Goal: Navigation & Orientation: Understand site structure

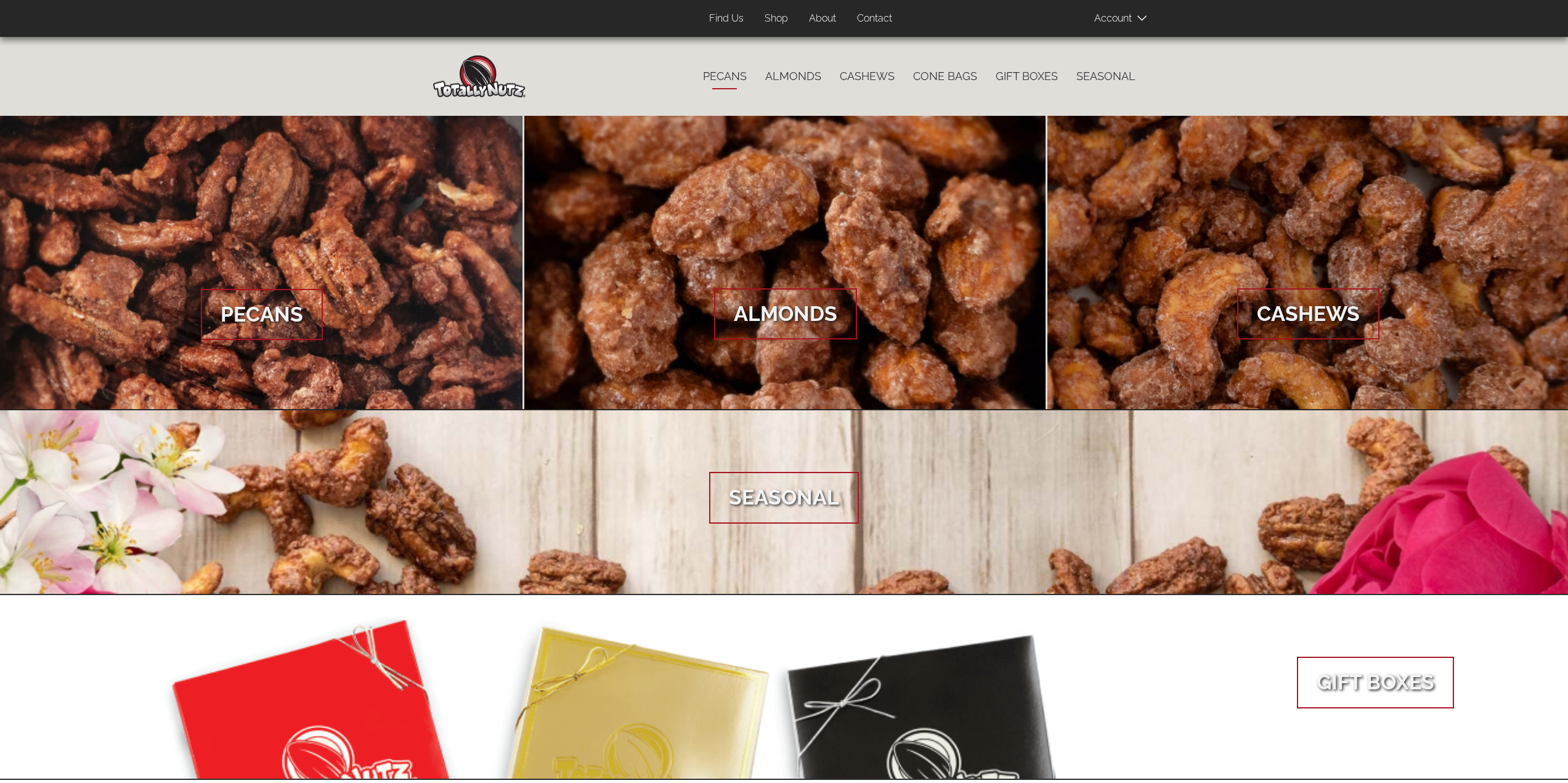
click at [744, 75] on link "Pecans" at bounding box center [725, 76] width 62 height 26
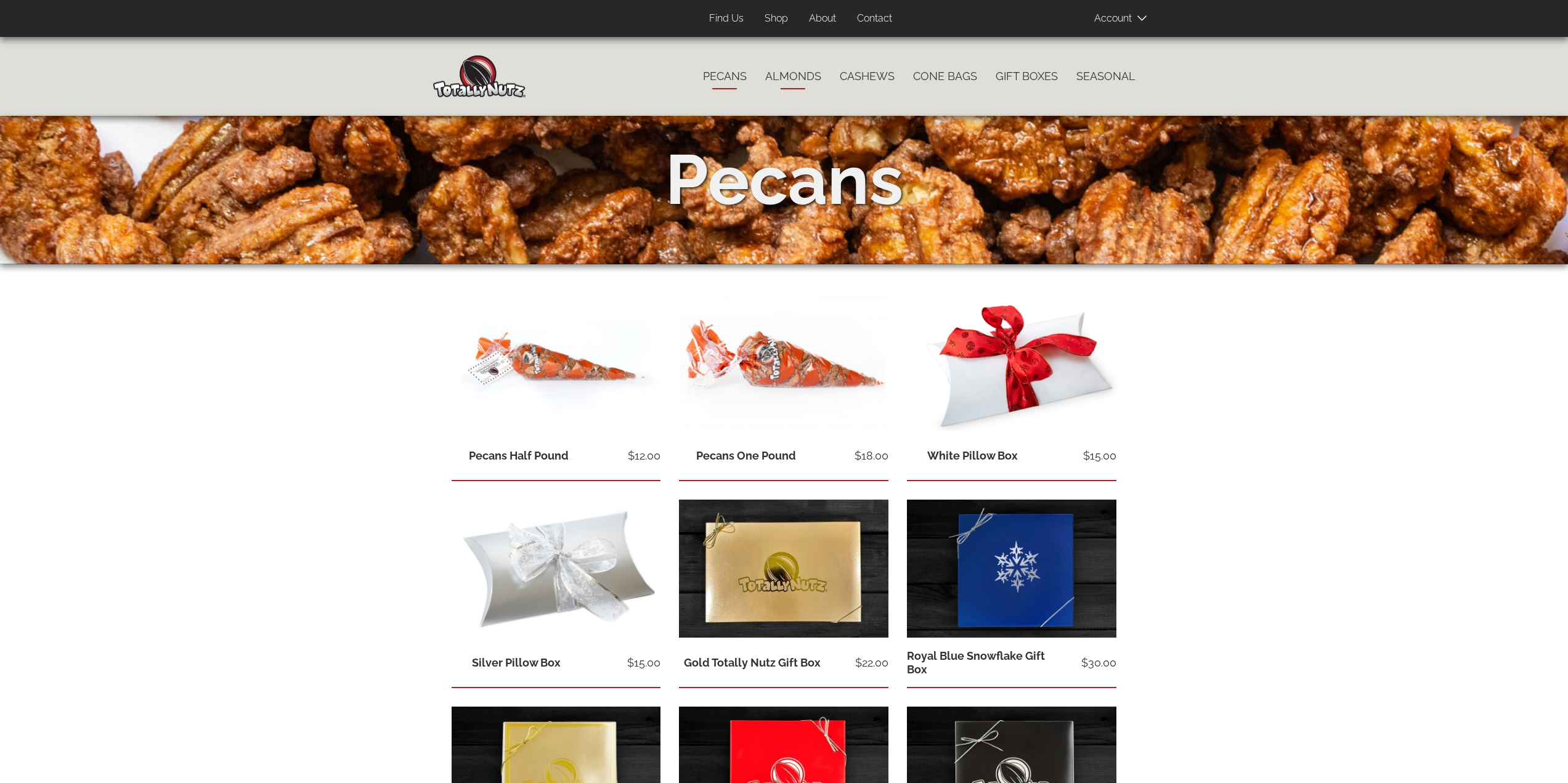
click at [791, 74] on link "Almonds" at bounding box center [793, 76] width 75 height 26
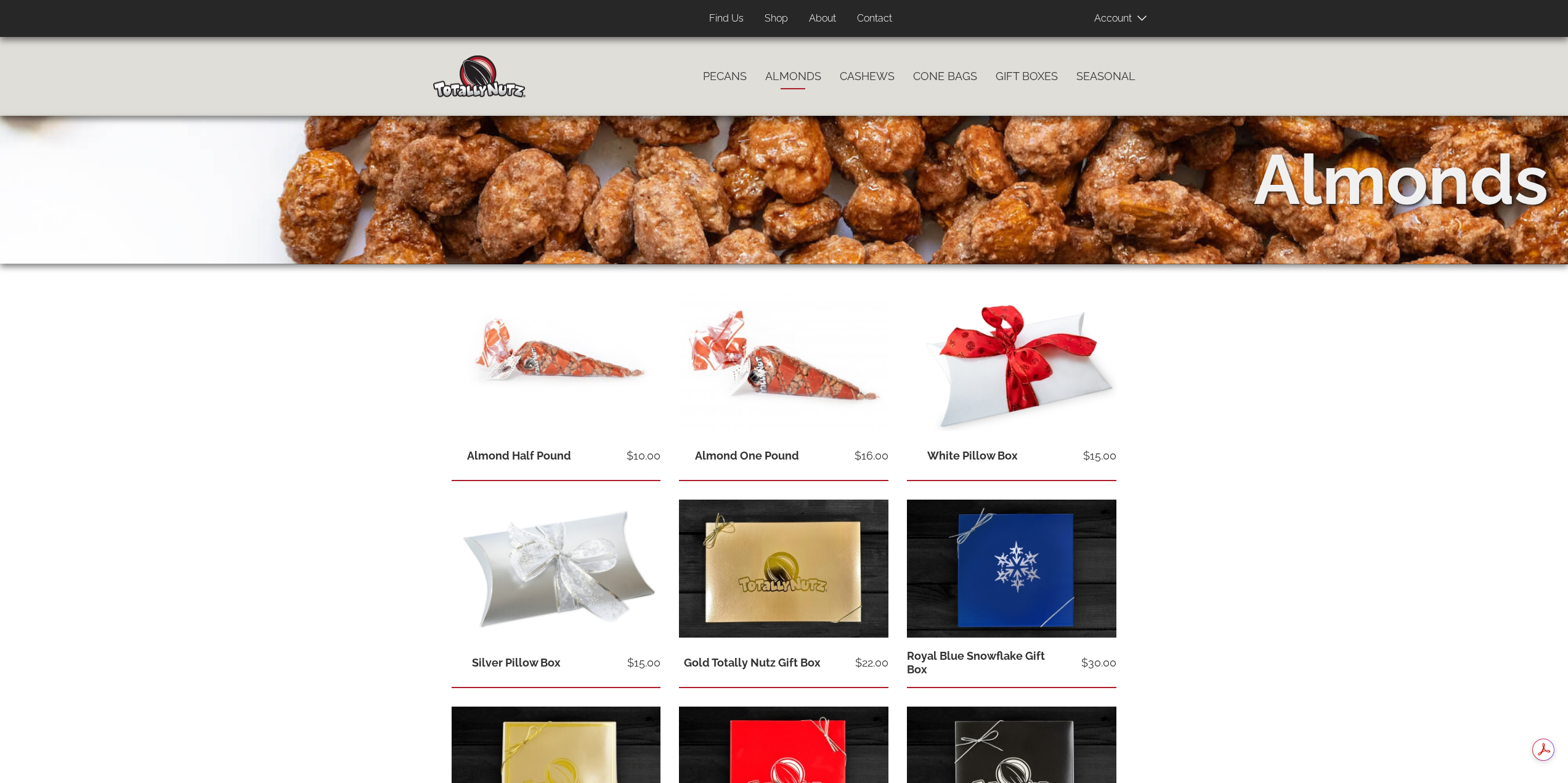
click at [880, 78] on link "Cashews" at bounding box center [867, 76] width 74 height 26
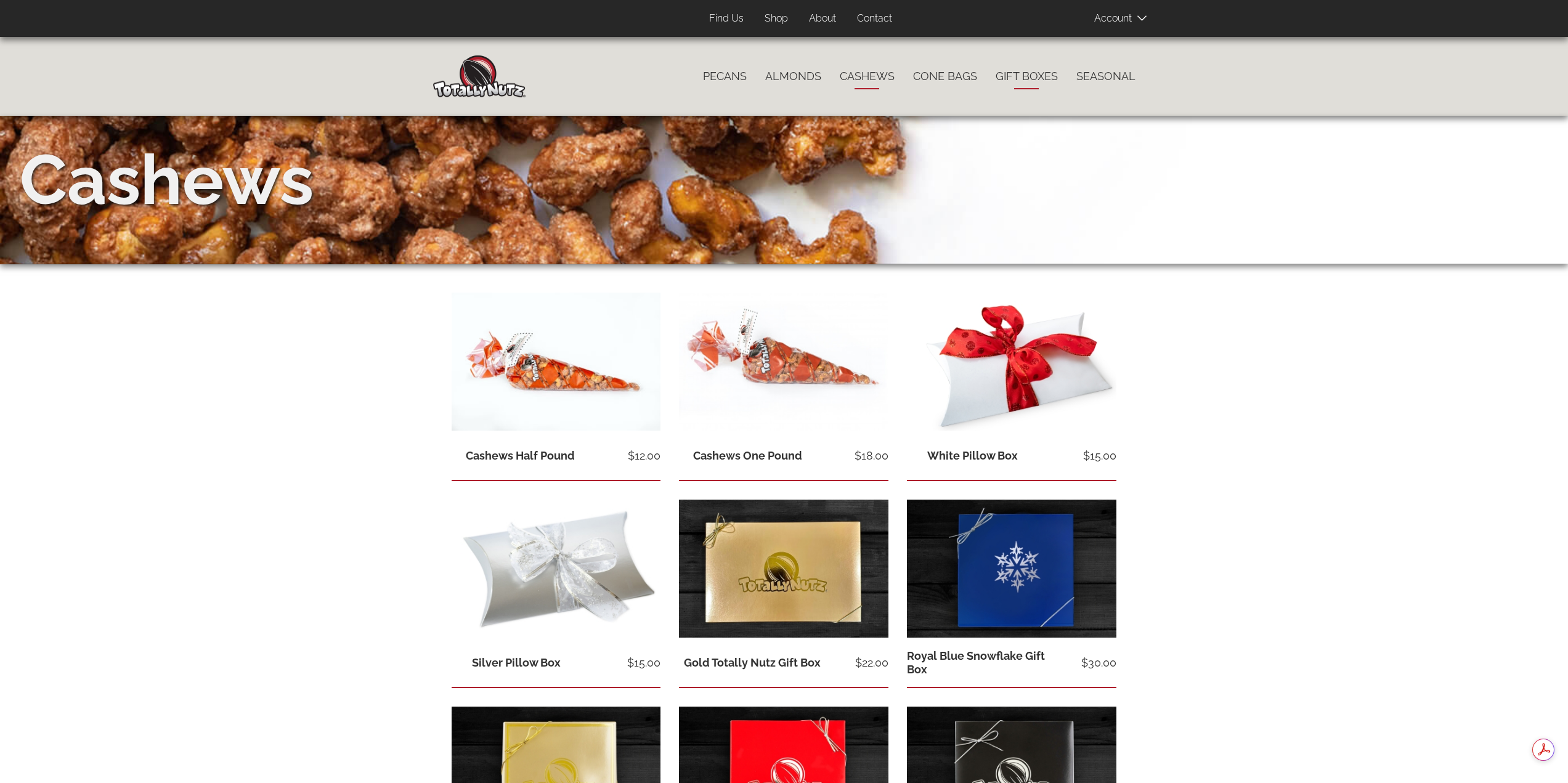
click at [1016, 76] on link "Gift Boxes" at bounding box center [1026, 76] width 80 height 26
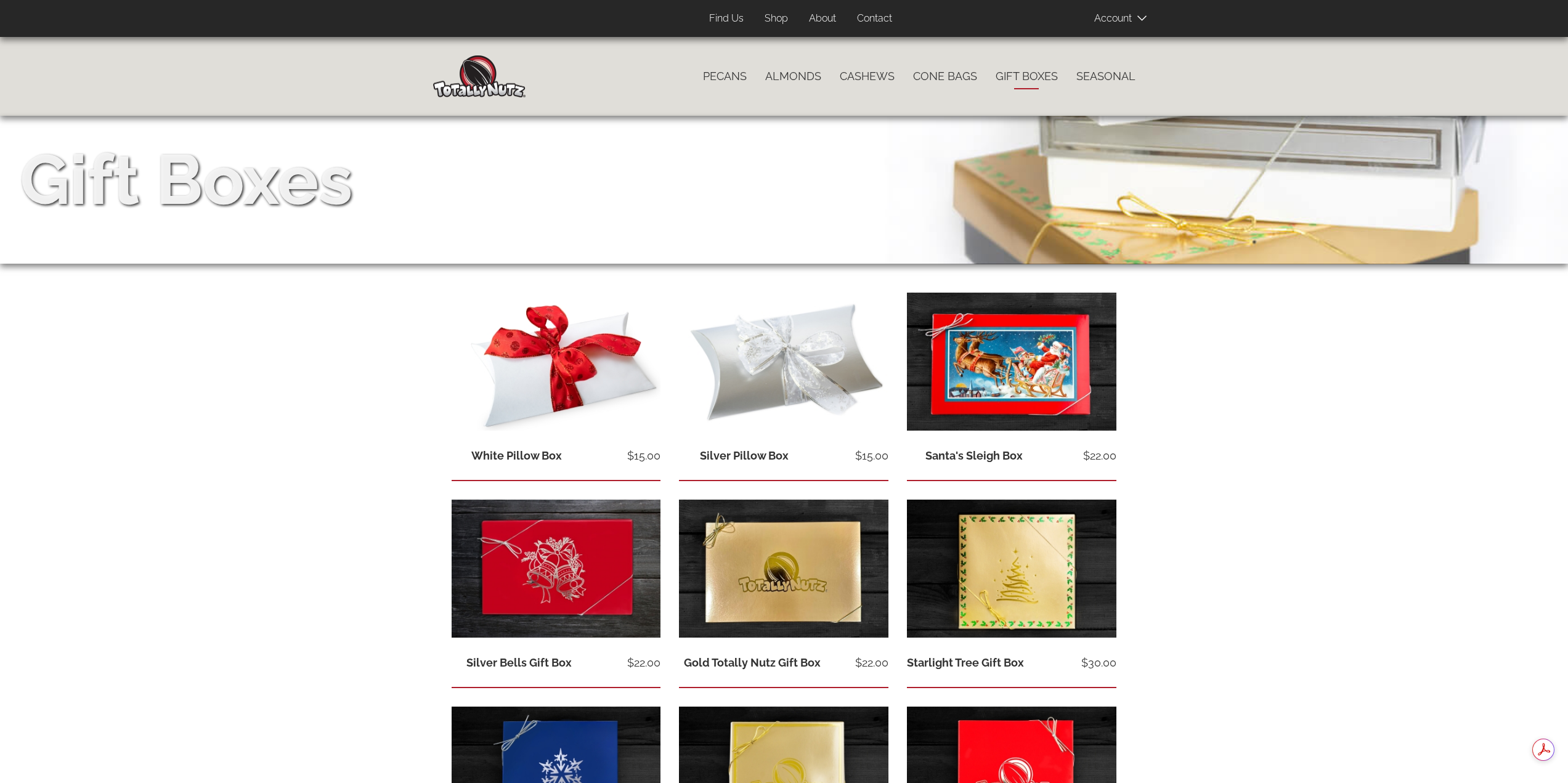
click at [426, 86] on div "Hoos Nutz So Good They’ll Drive You Crazy! Catalog menu Pecans Almonds Cashews …" at bounding box center [784, 77] width 721 height 42
click at [502, 82] on img at bounding box center [479, 77] width 93 height 42
